Goal: Check status: Check status

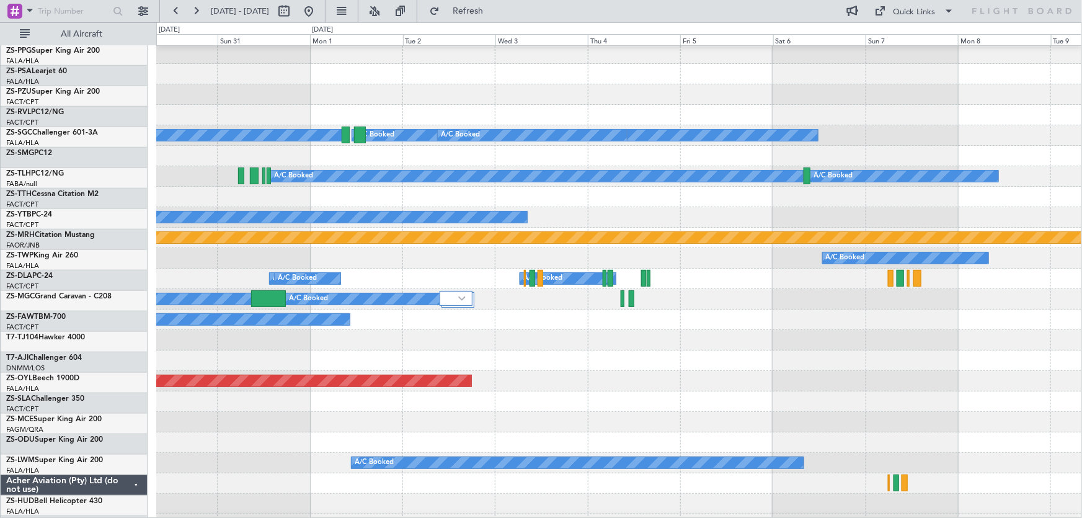
scroll to position [456, 0]
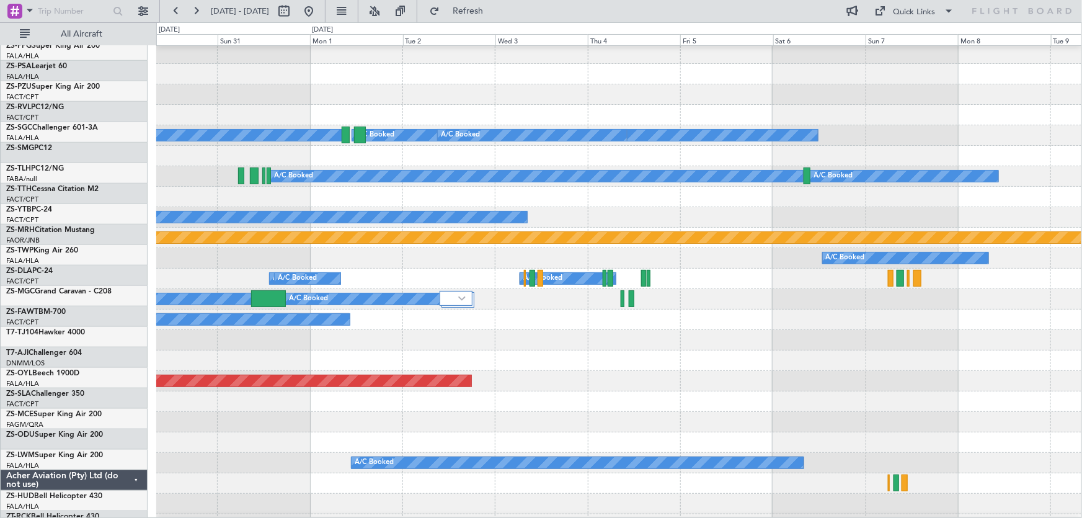
click at [29, 303] on div "A/C Booked A/C Booked Planned Maint Lanseria A/C Booked A/C Booked A/C Booked A…" at bounding box center [541, 269] width 1082 height 495
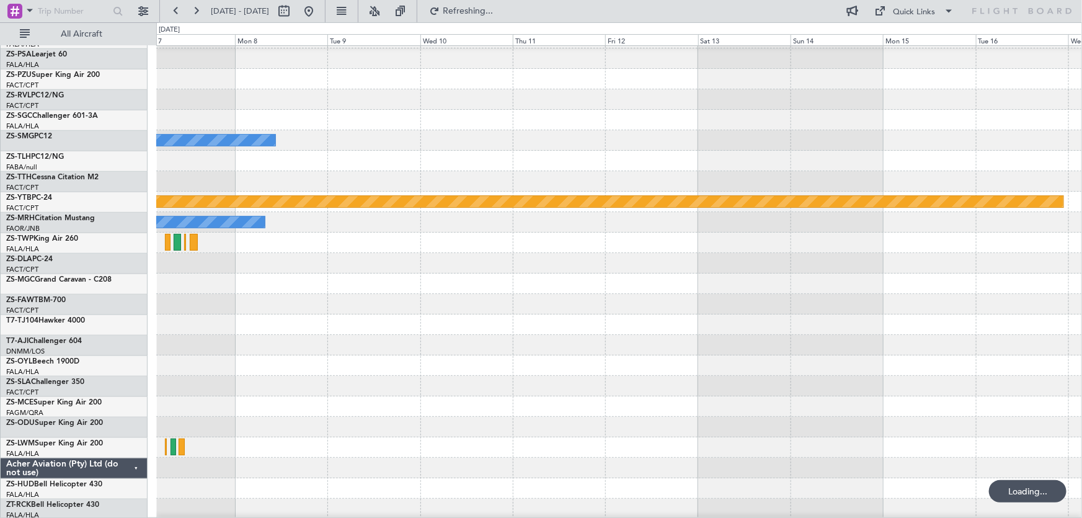
scroll to position [468, 0]
click at [239, 316] on div at bounding box center [619, 324] width 926 height 20
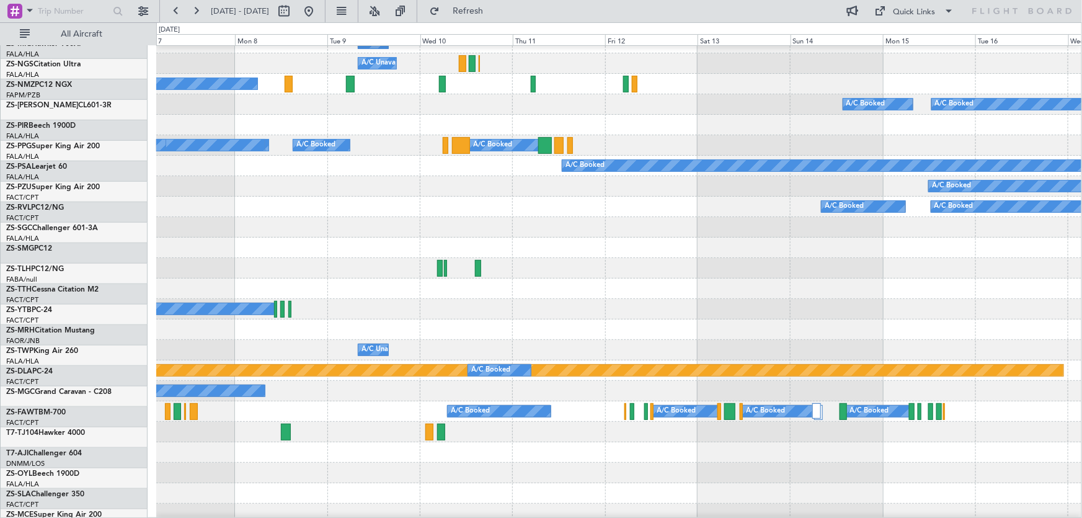
scroll to position [299, 0]
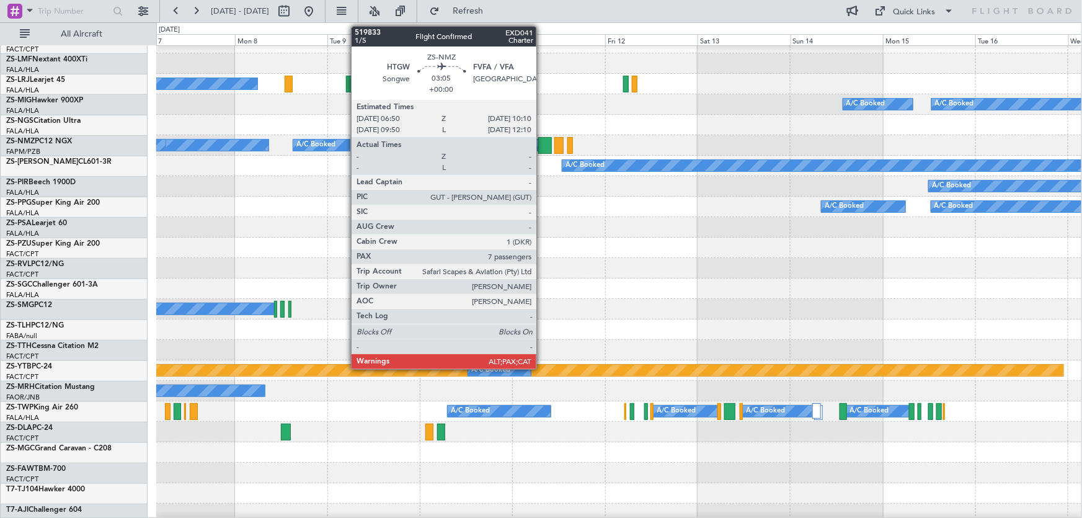
click at [542, 148] on div at bounding box center [544, 145] width 13 height 17
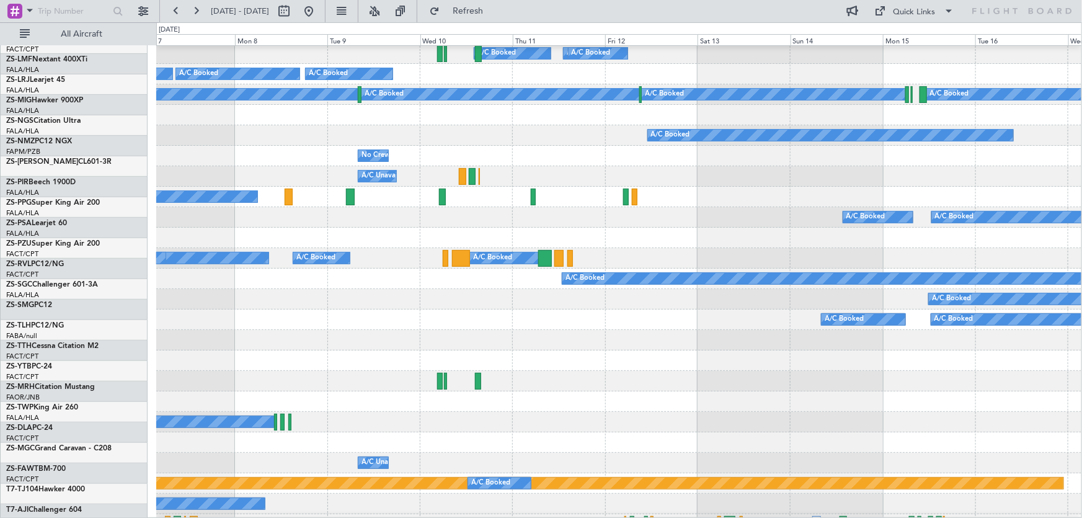
scroll to position [0, 0]
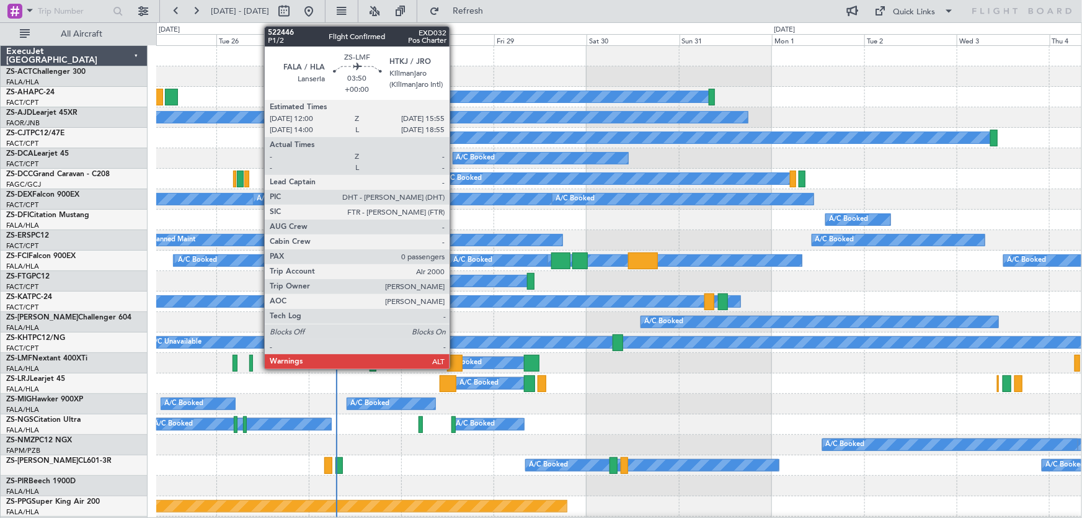
click at [455, 359] on div at bounding box center [455, 363] width 16 height 17
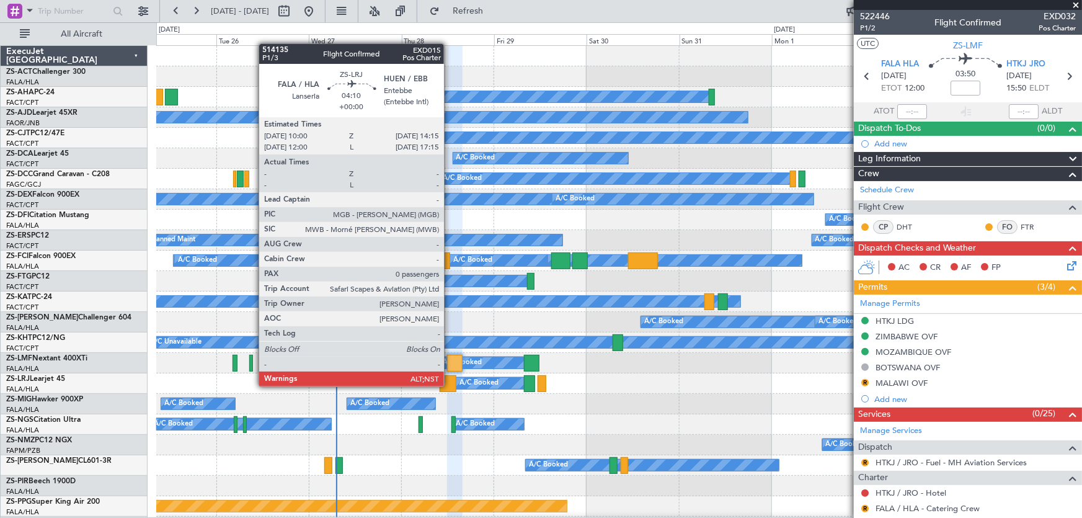
click at [450, 380] on div at bounding box center [448, 383] width 17 height 17
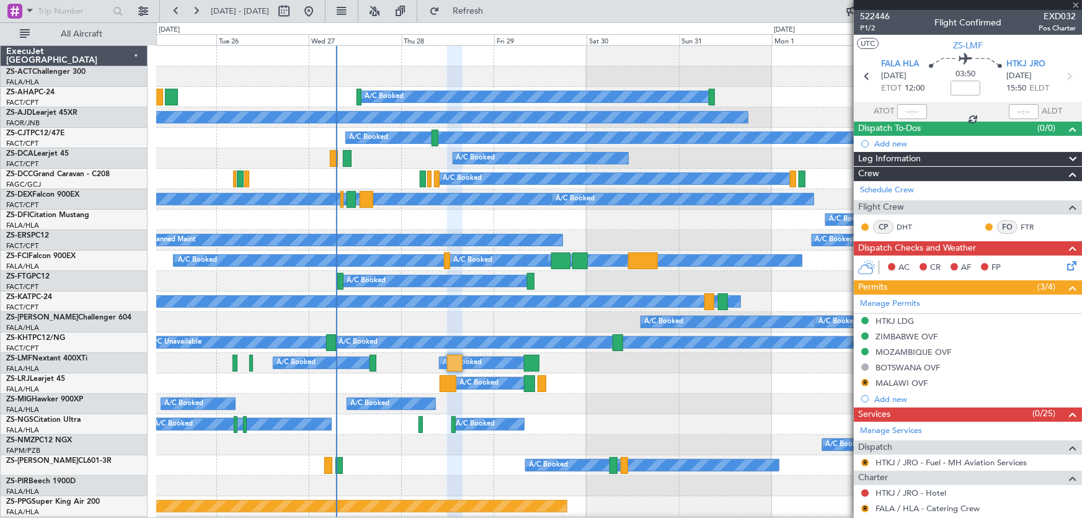
click at [450, 380] on div at bounding box center [448, 383] width 17 height 17
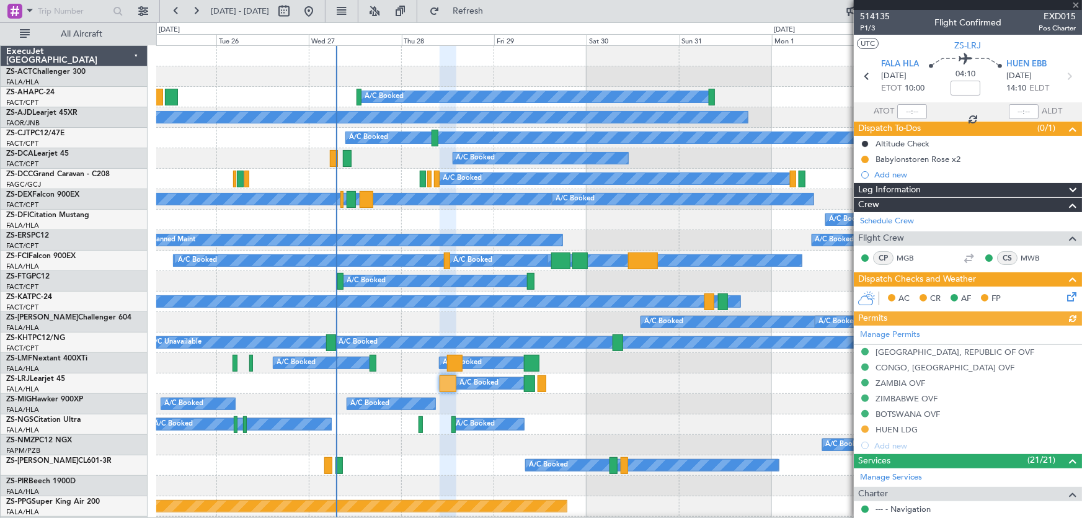
click at [667, 379] on div "A/C Booked A/C Booked A/C Booked" at bounding box center [618, 383] width 925 height 20
click at [1076, 3] on span at bounding box center [1076, 5] width 12 height 11
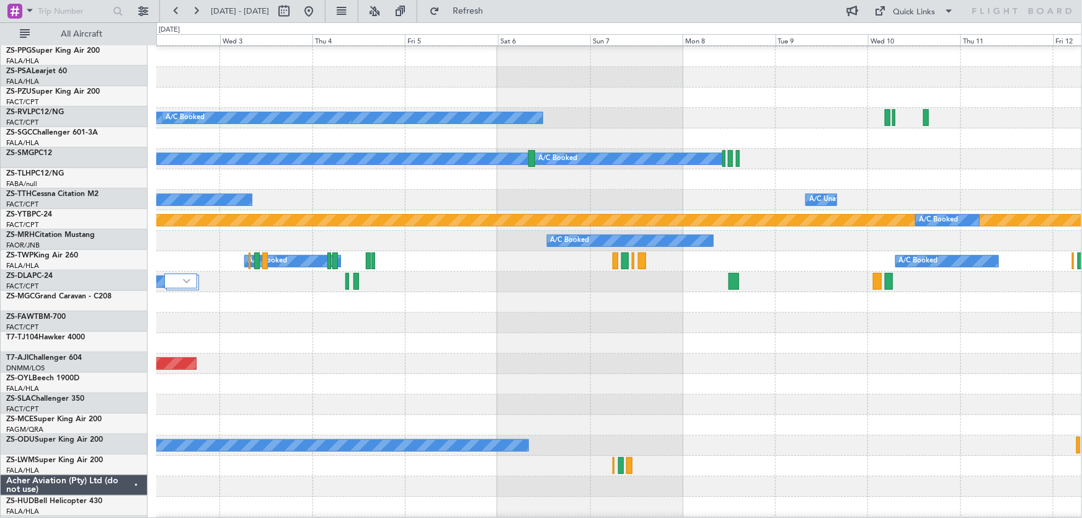
scroll to position [450, 0]
click at [179, 319] on div at bounding box center [618, 322] width 925 height 20
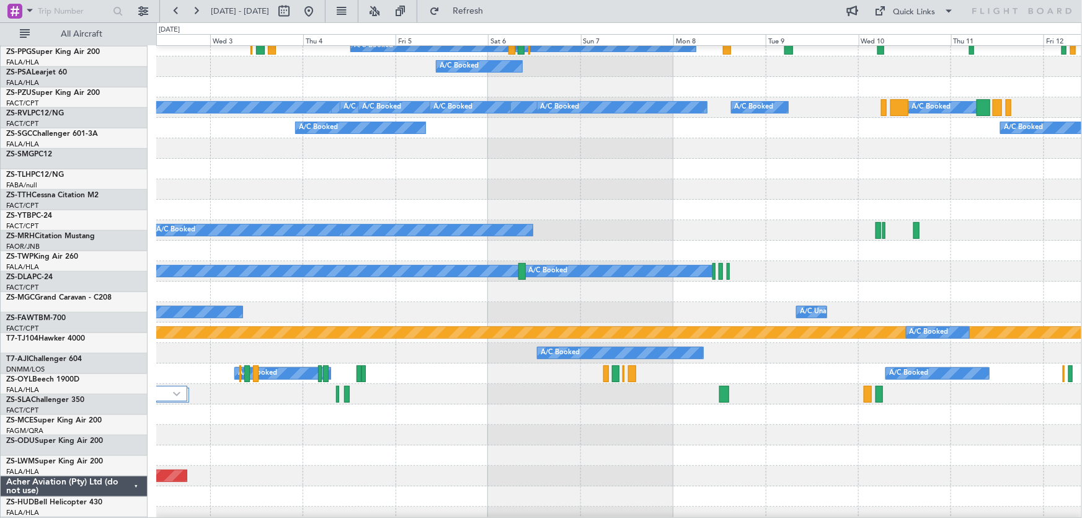
scroll to position [112, 0]
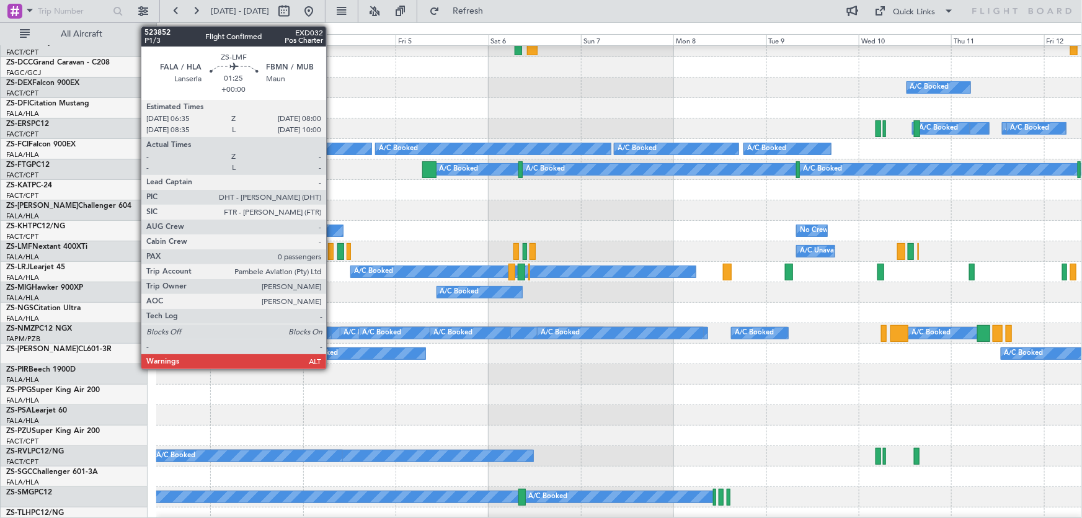
click at [332, 248] on div at bounding box center [331, 251] width 6 height 17
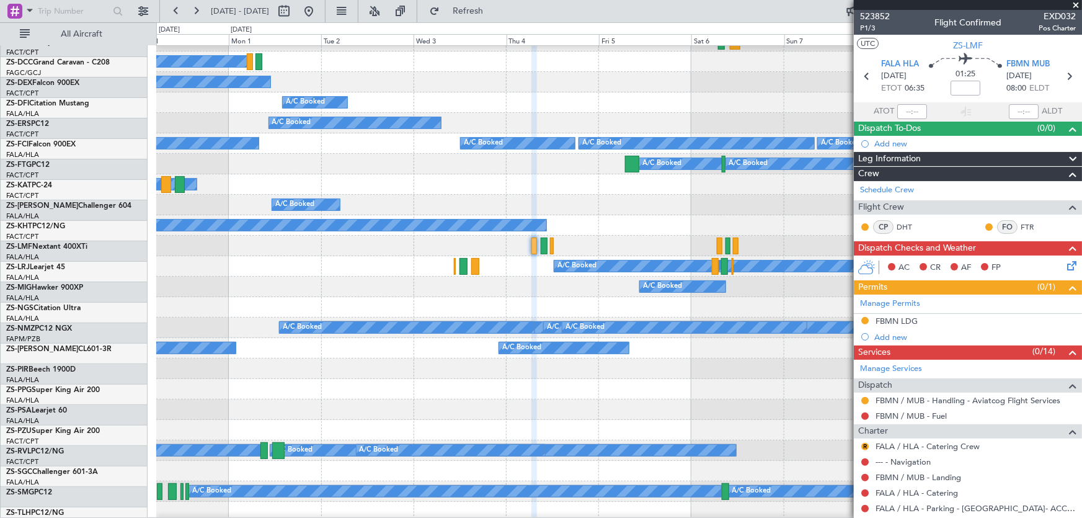
scroll to position [117, 0]
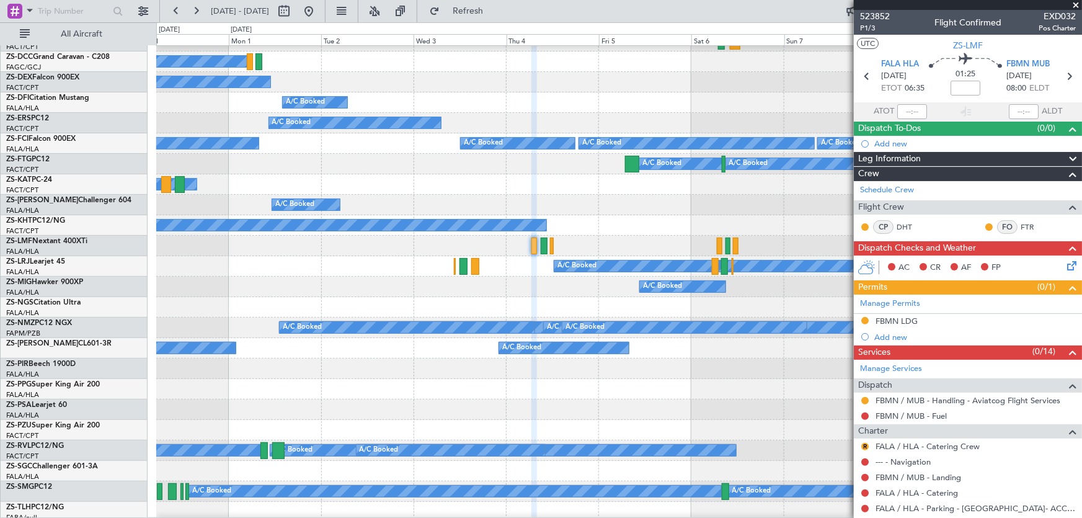
click at [480, 297] on div "A/C Booked" at bounding box center [618, 307] width 925 height 20
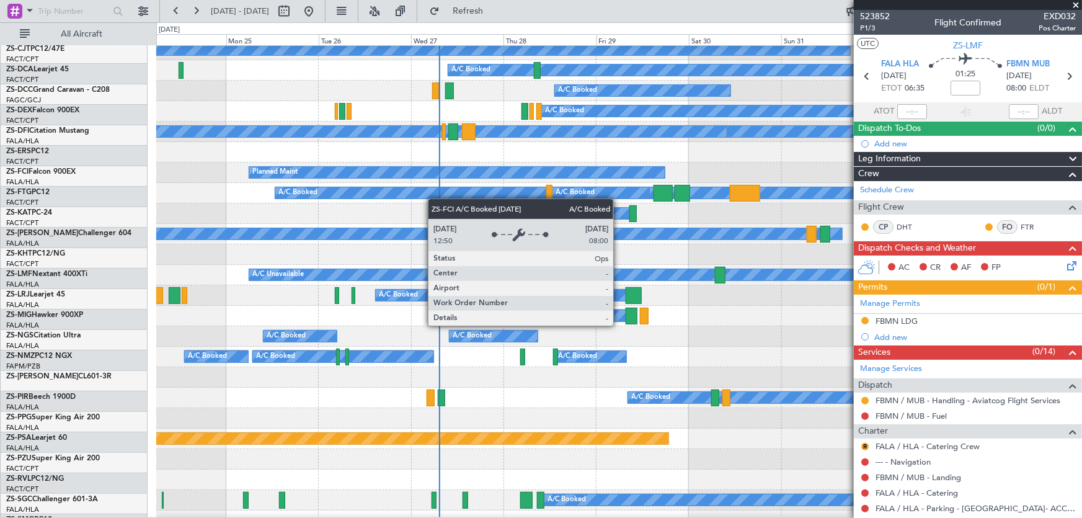
scroll to position [68, 0]
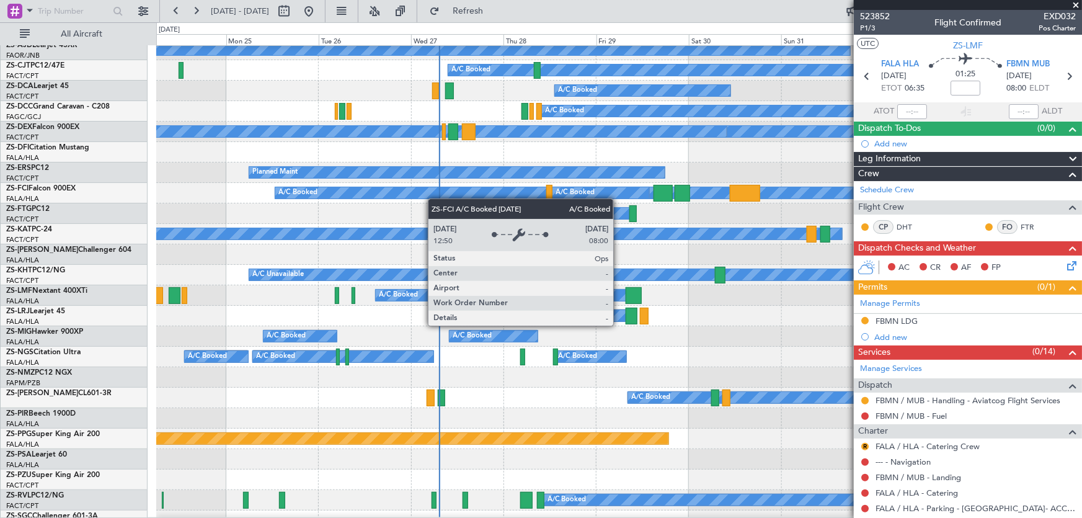
click at [434, 198] on div "A/C Booked" at bounding box center [590, 193] width 630 height 12
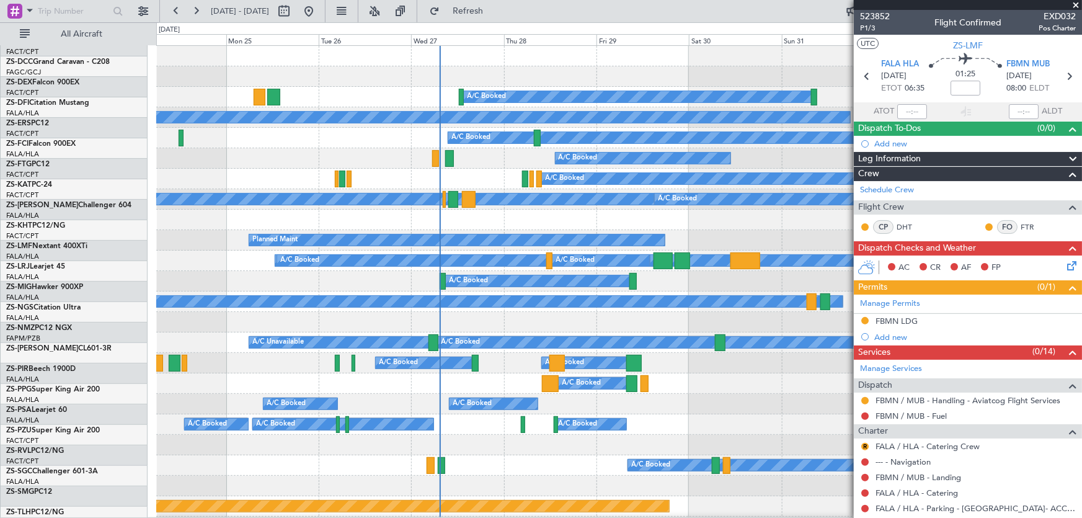
scroll to position [0, 0]
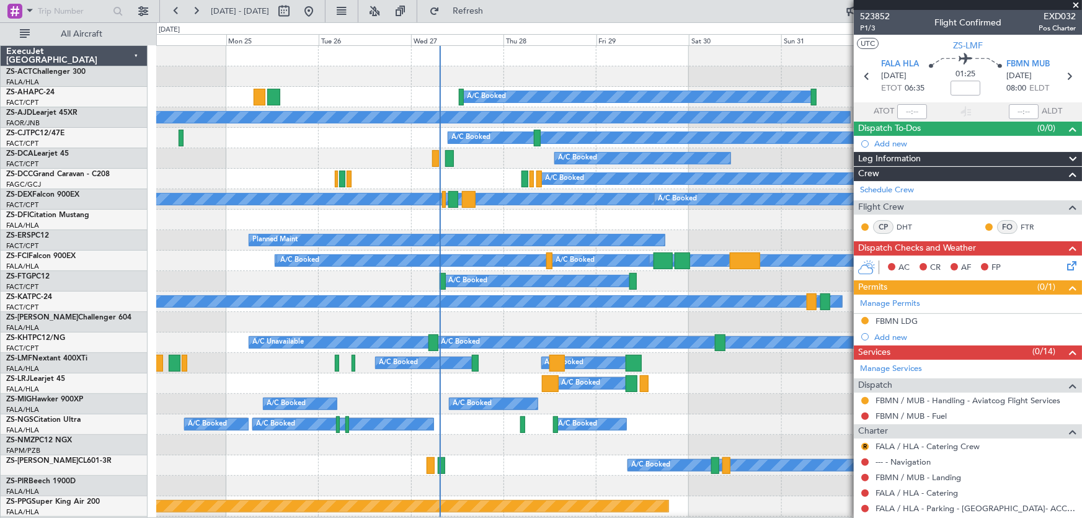
click at [643, 237] on div "Planned Maint A/C Booked" at bounding box center [618, 240] width 925 height 20
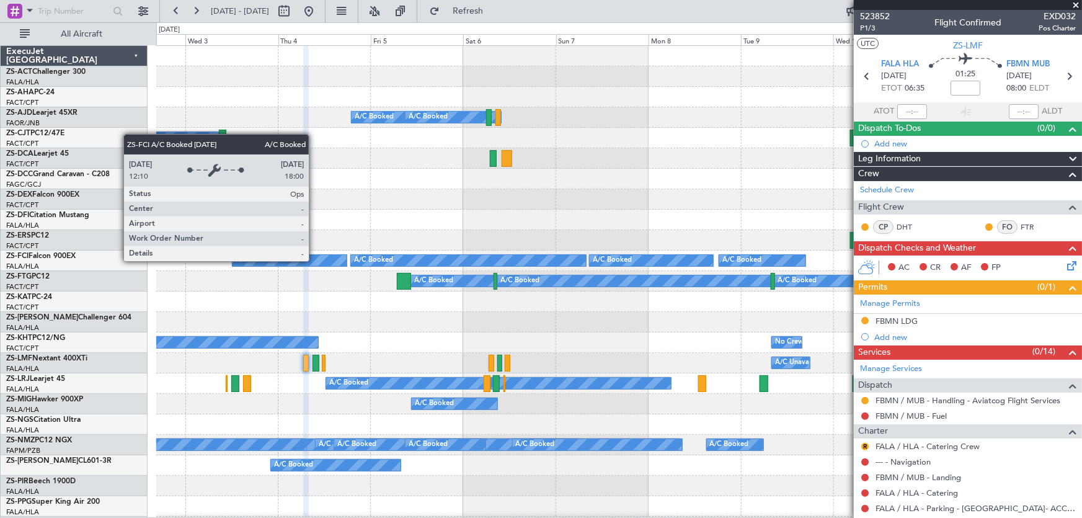
click at [916, 291] on fb-app "[DATE] - [DATE] Refresh Quick Links All Aircraft A/C Booked A/C Booked A/C Book…" at bounding box center [541, 263] width 1082 height 508
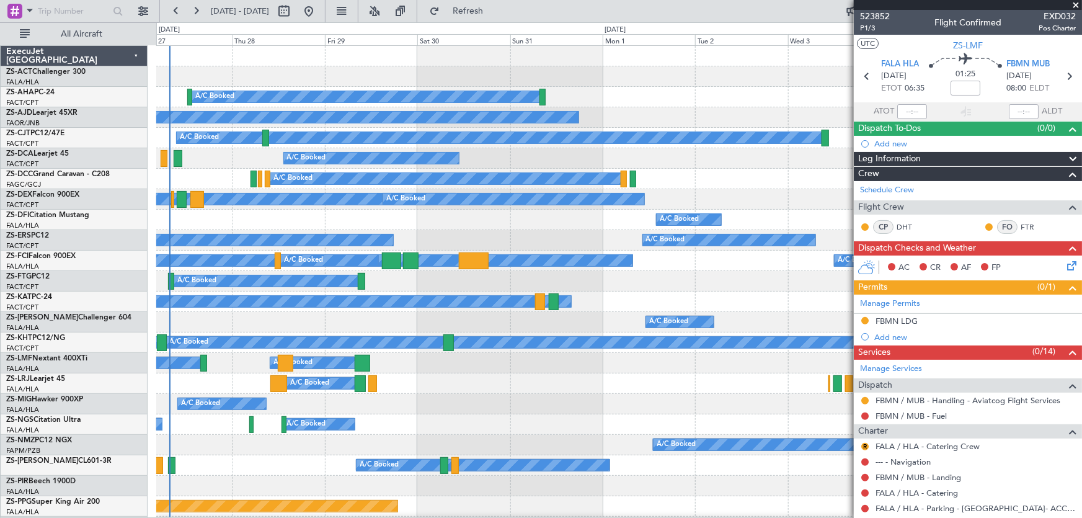
click at [1074, 4] on span at bounding box center [1076, 5] width 12 height 11
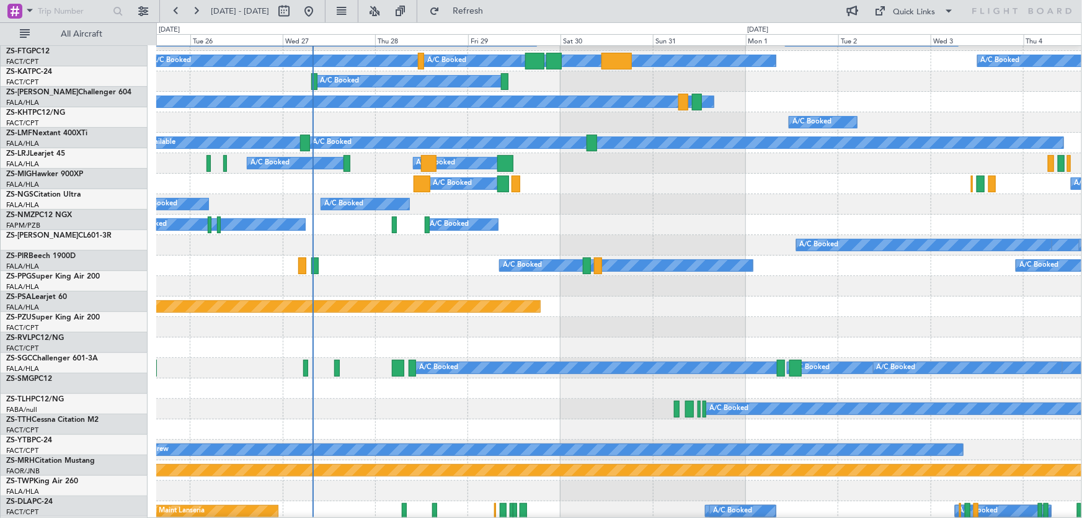
scroll to position [195, 0]
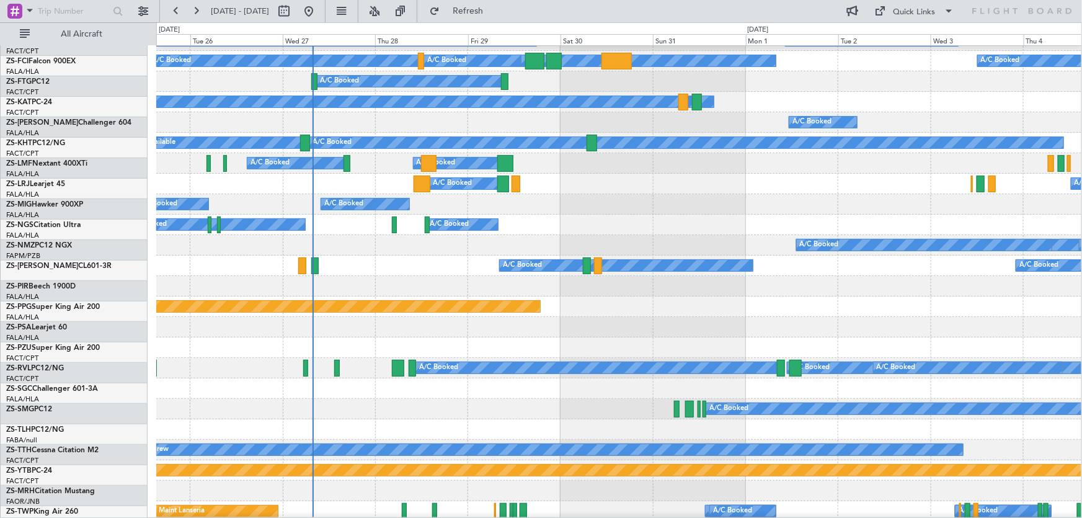
click at [378, 251] on div "A/C Booked A/C Booked A/C Booked A/C Booked A/C Booked A/C Booked" at bounding box center [618, 245] width 925 height 20
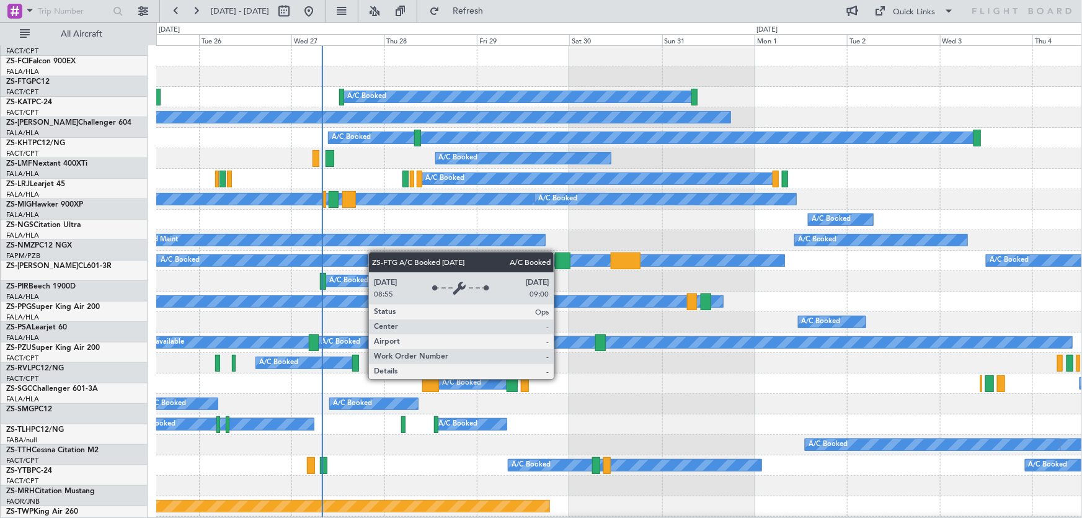
scroll to position [0, 0]
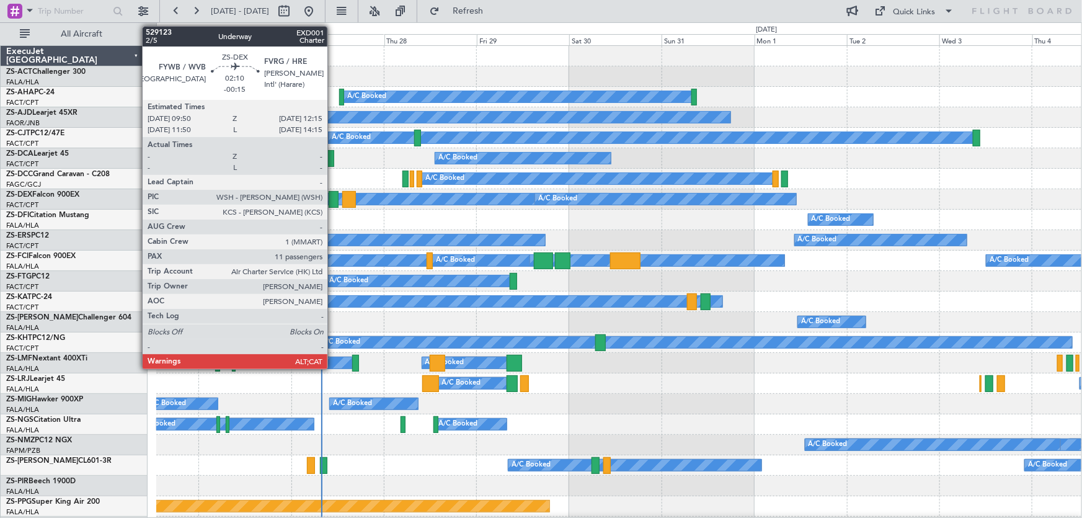
click at [333, 200] on div at bounding box center [334, 199] width 10 height 17
